Goal: Task Accomplishment & Management: Manage account settings

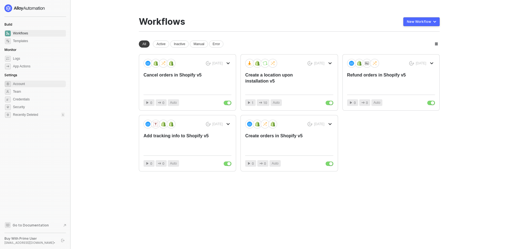
click at [16, 83] on span "Account" at bounding box center [39, 84] width 52 height 7
click at [33, 242] on div "admin@volcanicacoffee.com •" at bounding box center [30, 243] width 52 height 4
click at [433, 19] on button "New Workflow" at bounding box center [421, 21] width 36 height 9
click at [306, 10] on div "You need to expand your browser window or switch to a computer with a bigger sc…" at bounding box center [289, 124] width 314 height 249
